Goal: Transaction & Acquisition: Obtain resource

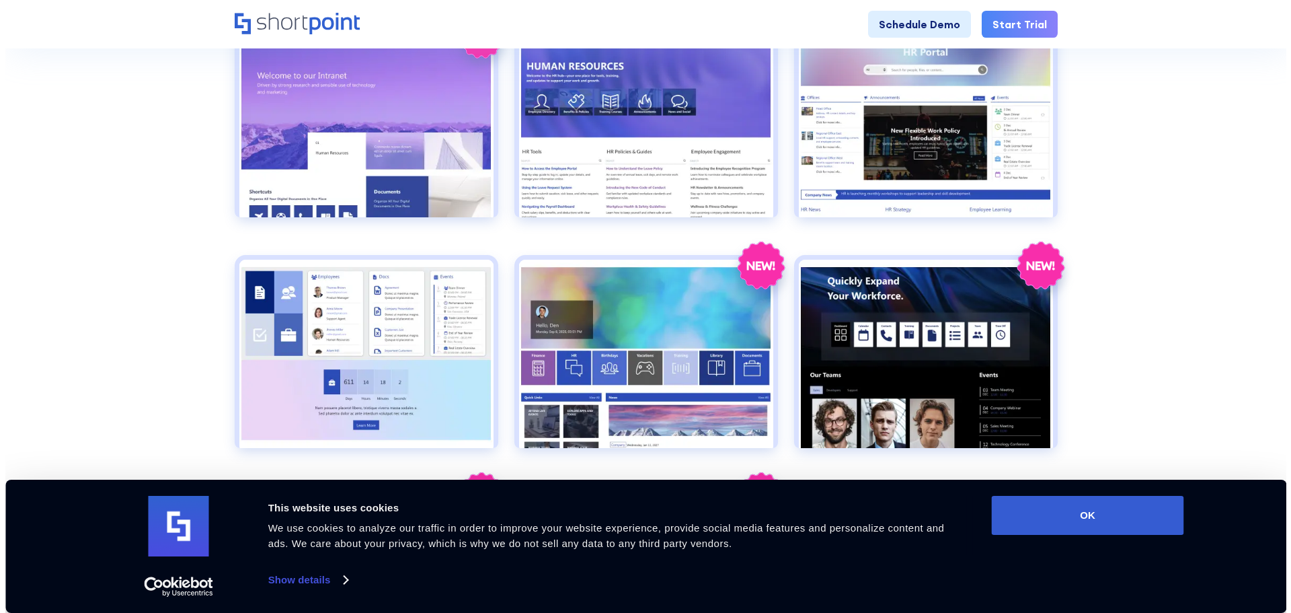
scroll to position [740, 0]
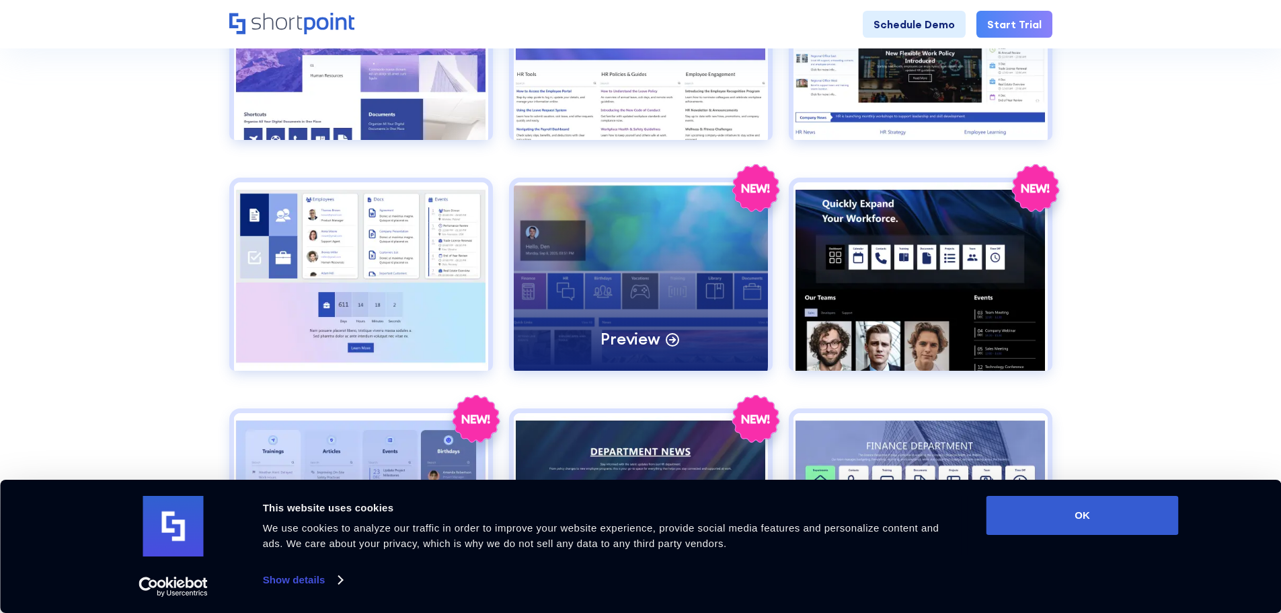
click at [603, 269] on div "Preview" at bounding box center [641, 276] width 254 height 188
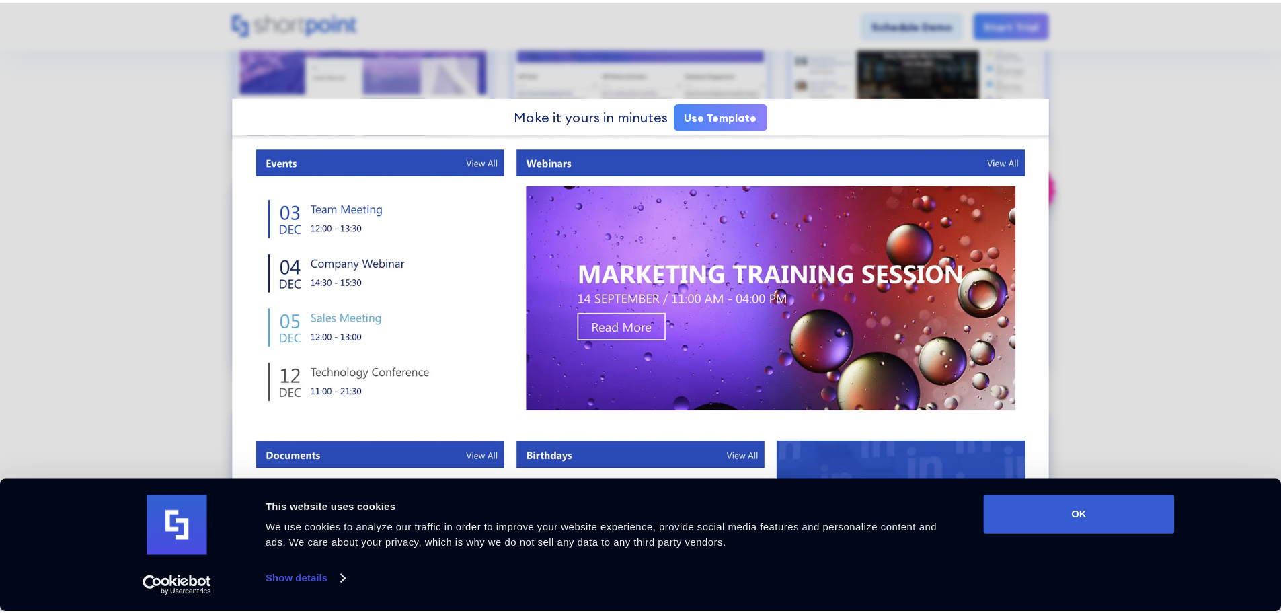
scroll to position [486, 0]
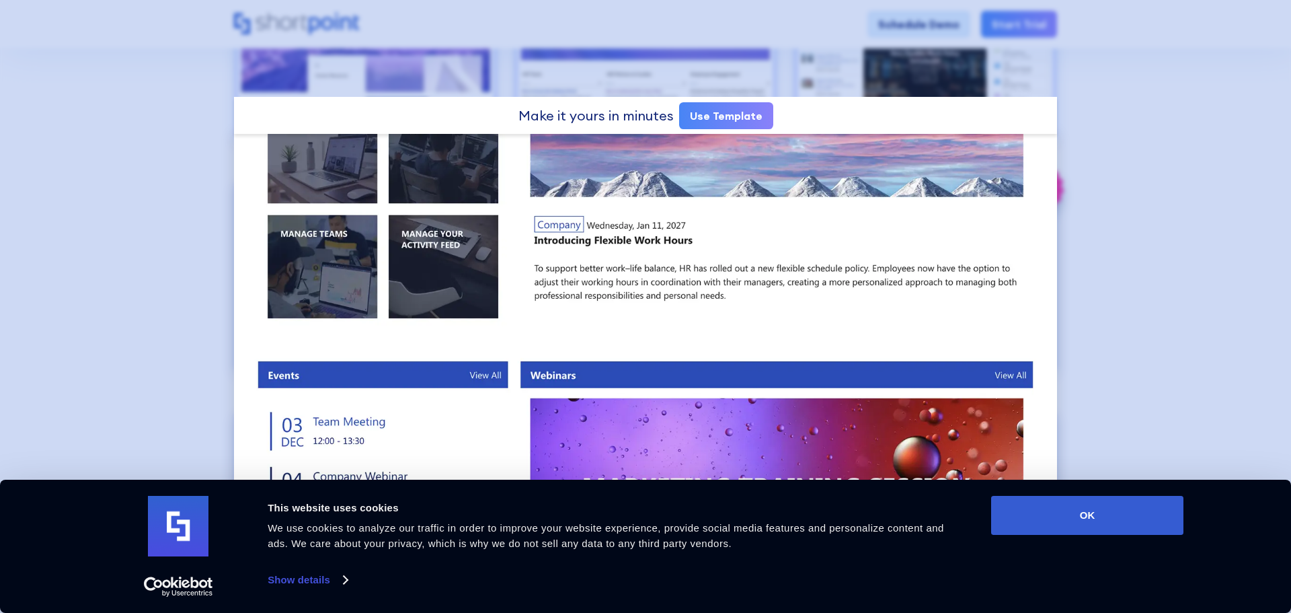
click at [1089, 118] on div at bounding box center [645, 306] width 1291 height 613
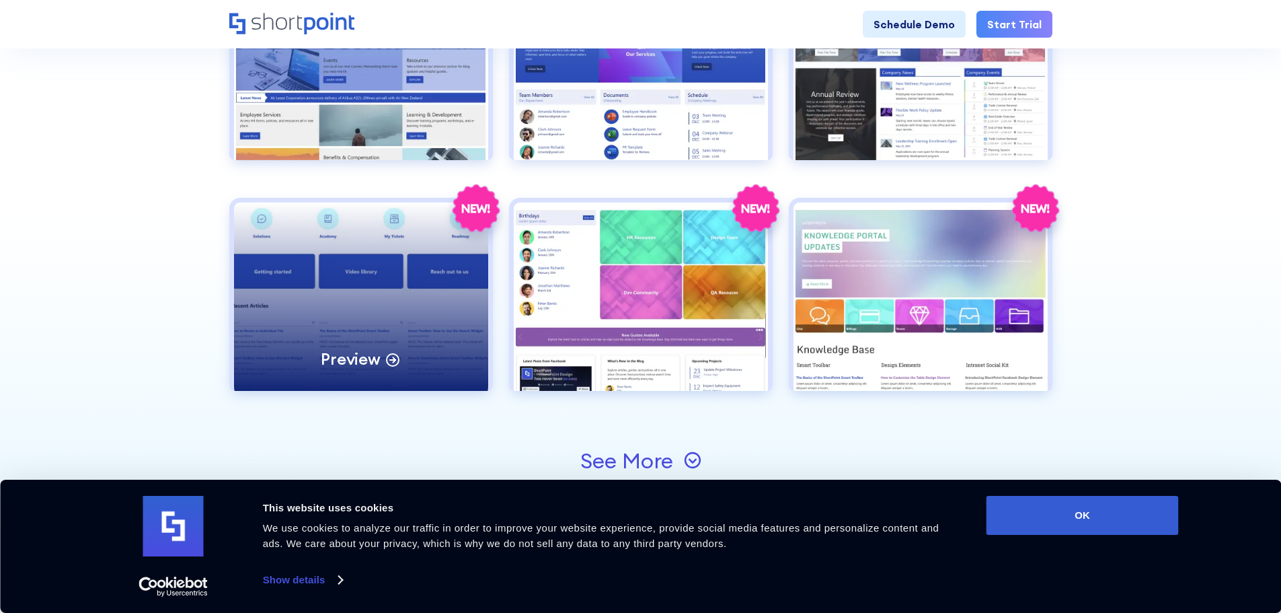
scroll to position [1413, 0]
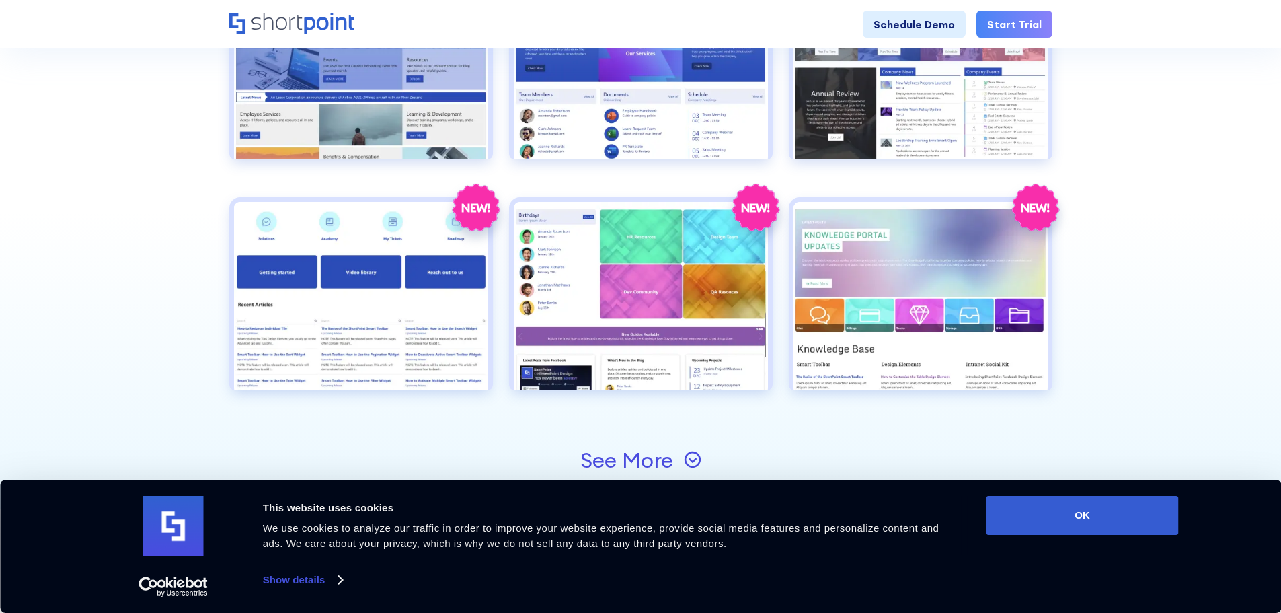
click at [625, 450] on div "See More" at bounding box center [626, 460] width 93 height 22
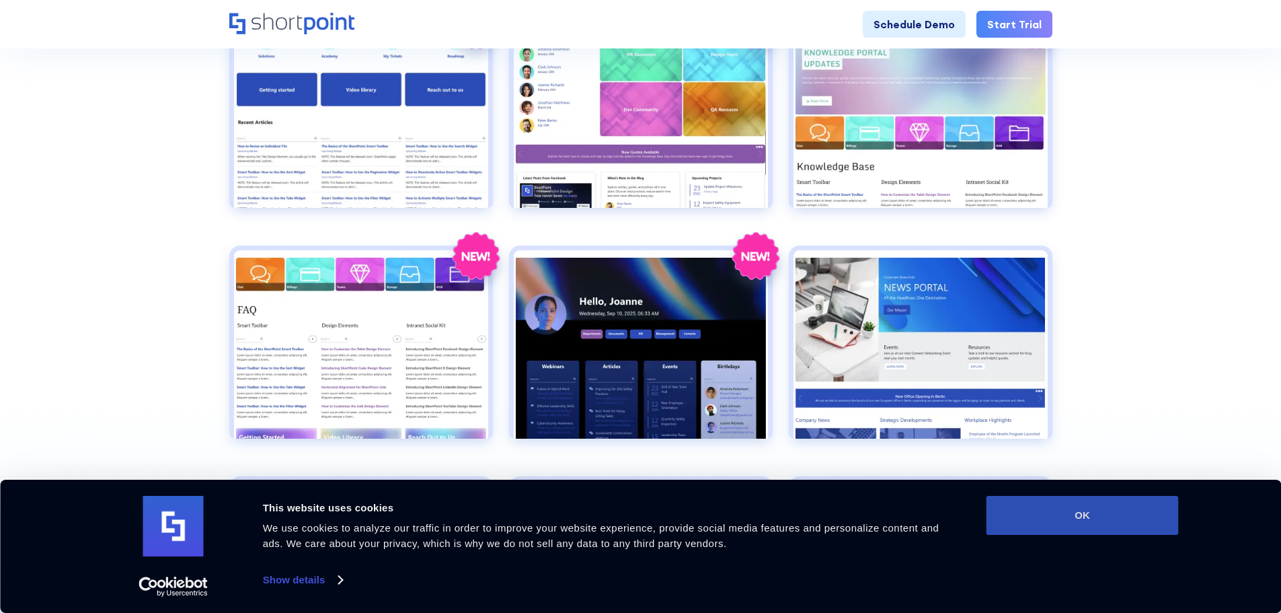
scroll to position [1614, 0]
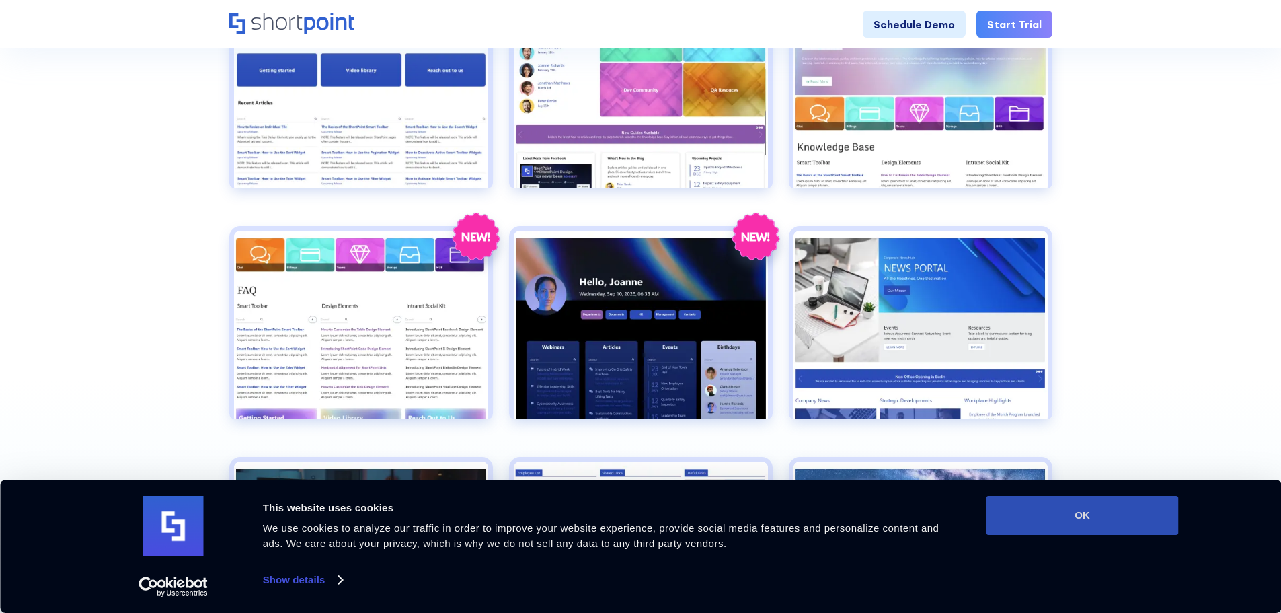
click at [1114, 522] on button "OK" at bounding box center [1083, 515] width 192 height 39
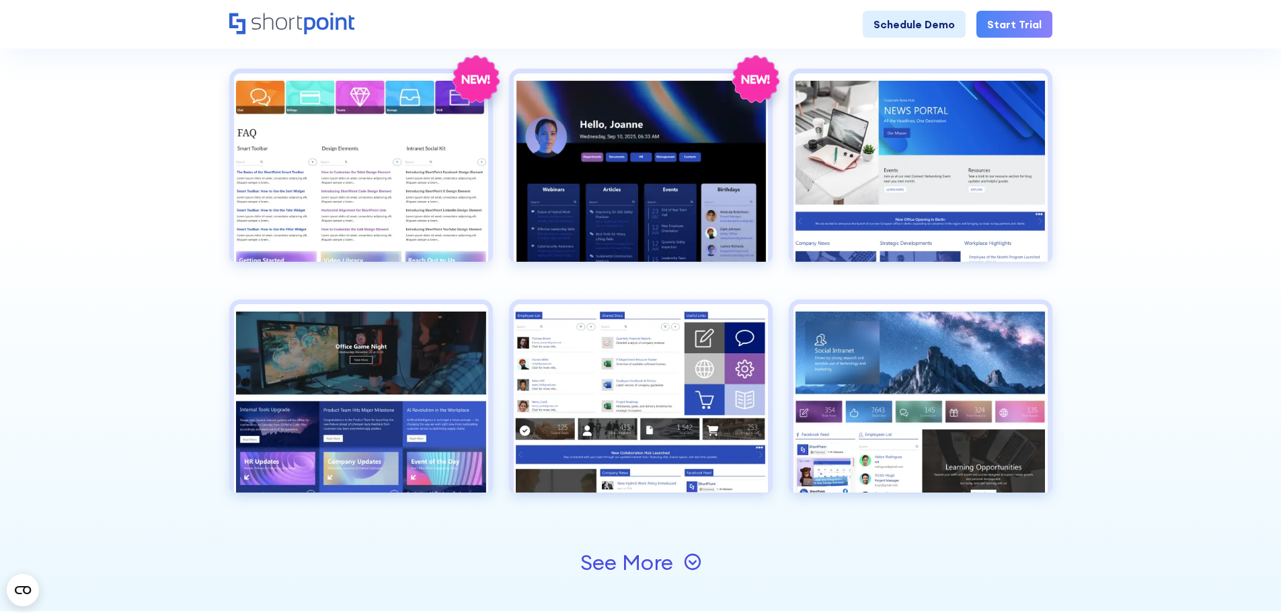
scroll to position [1816, 0]
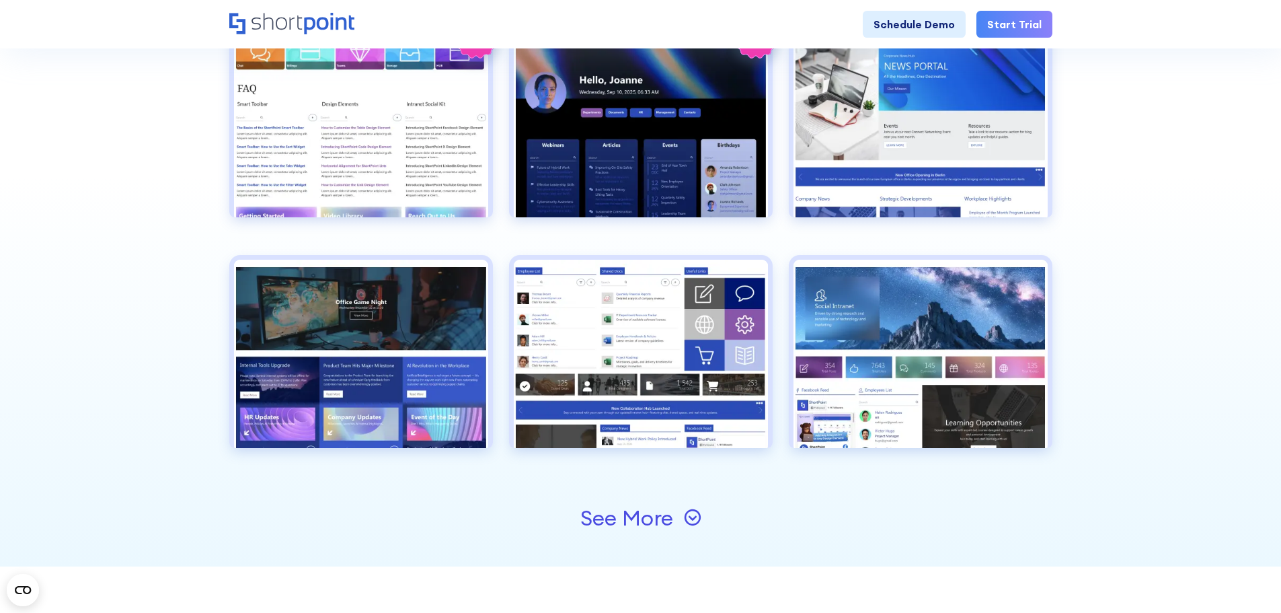
click at [648, 514] on div "See More" at bounding box center [626, 518] width 93 height 22
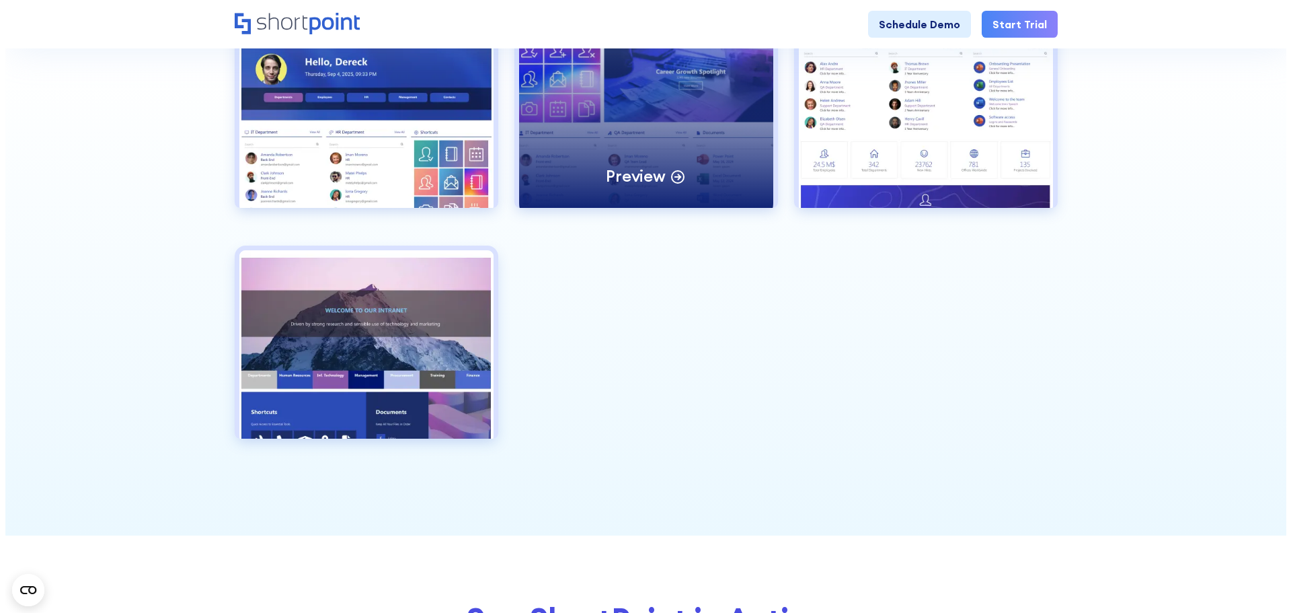
scroll to position [2354, 0]
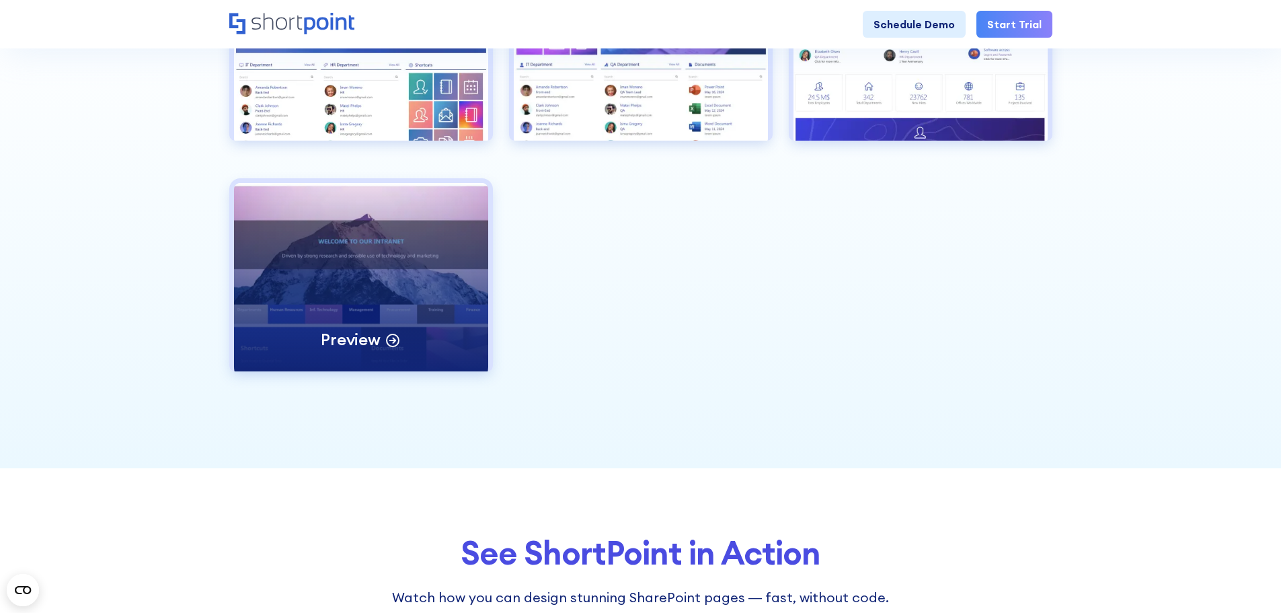
click at [463, 281] on div "Preview" at bounding box center [361, 277] width 254 height 188
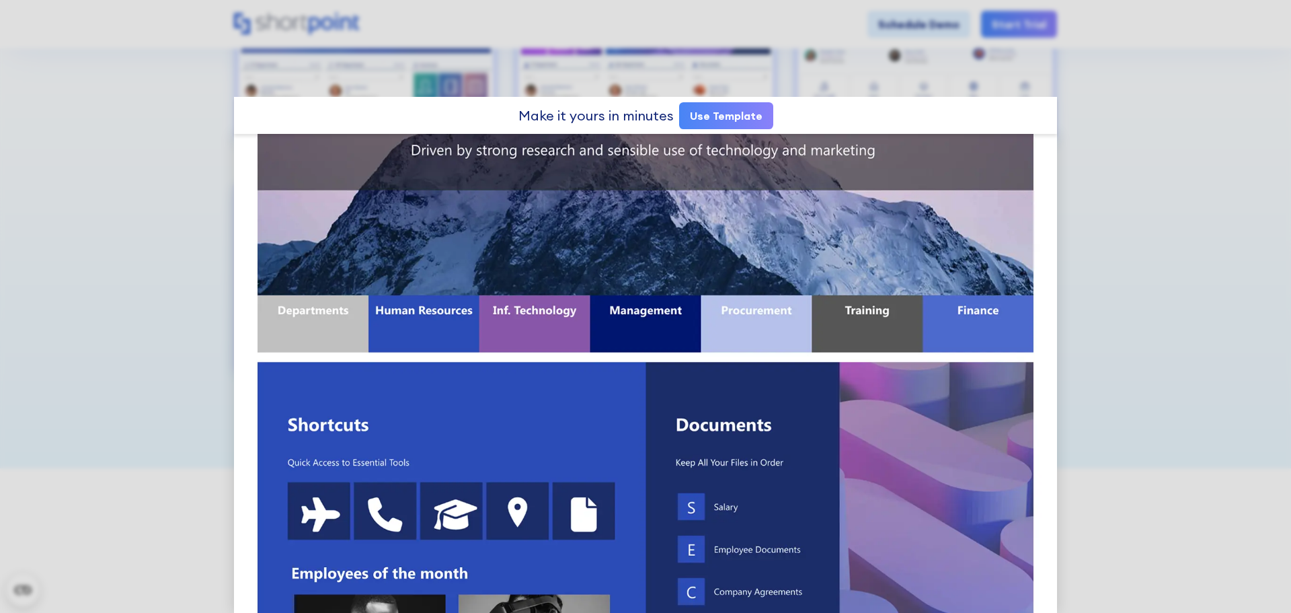
scroll to position [202, 0]
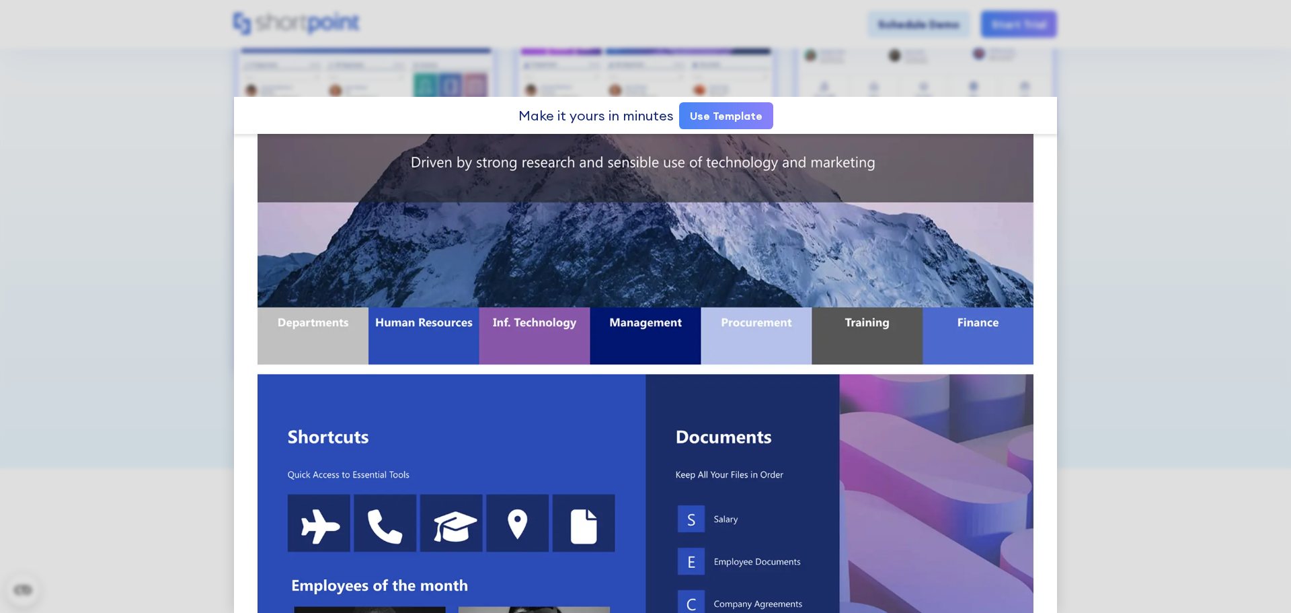
click at [743, 116] on link "Use Template" at bounding box center [726, 115] width 94 height 27
